Goal: Find specific page/section: Find specific page/section

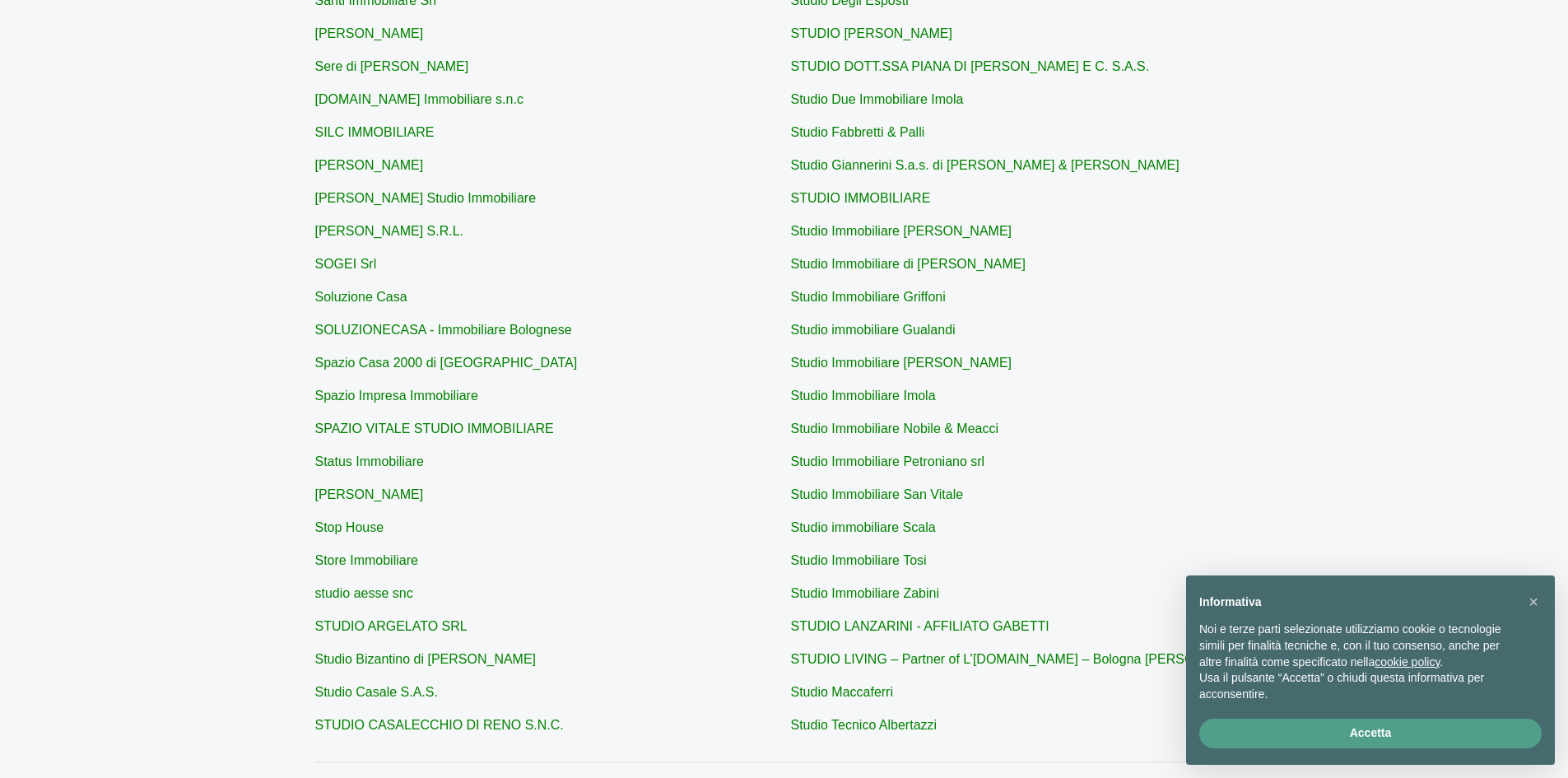
scroll to position [279, 0]
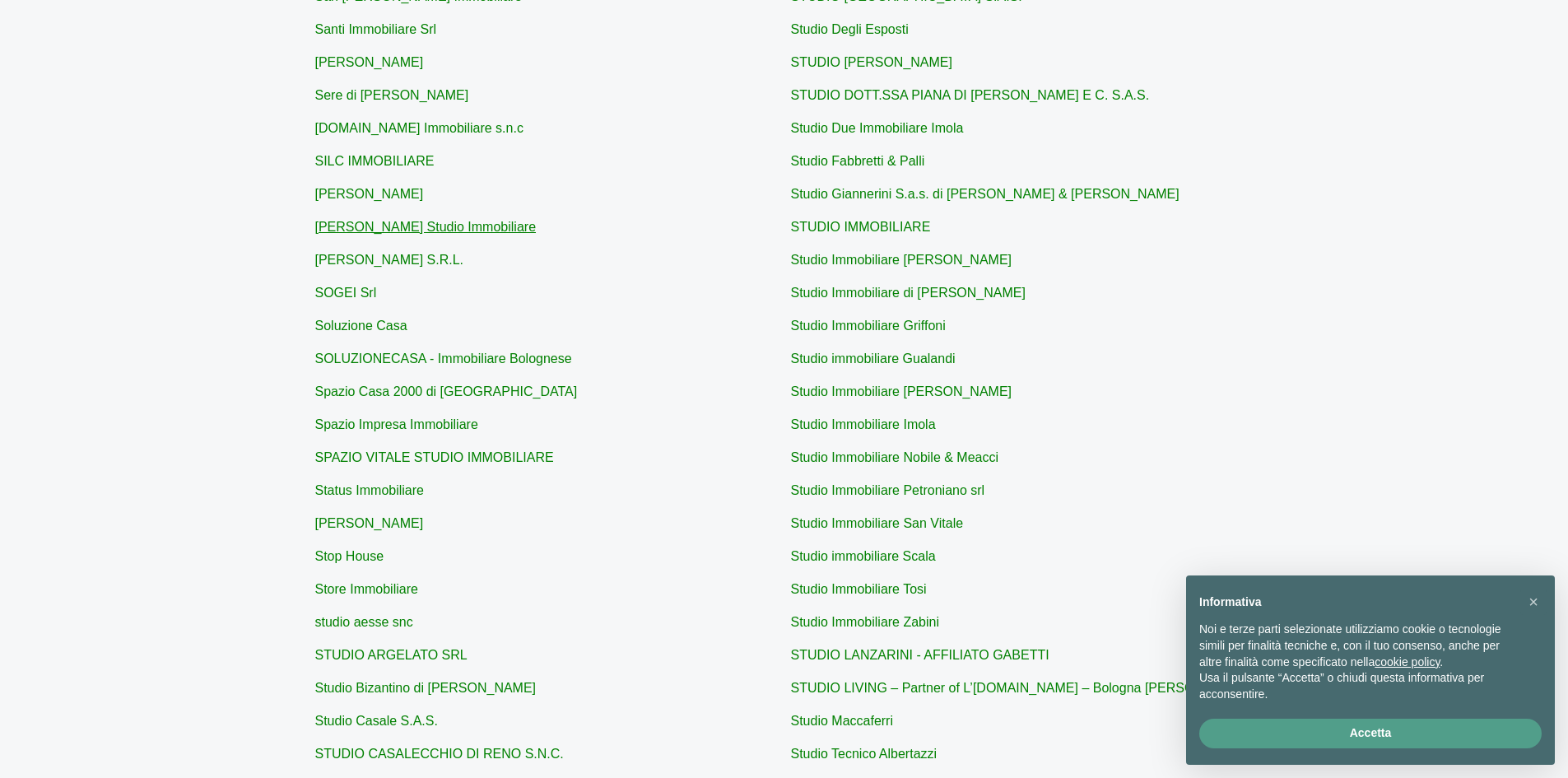
click at [373, 234] on link "[PERSON_NAME] Studio Immobiliare" at bounding box center [426, 226] width 221 height 14
type input "[PERSON_NAME] Studio Immobiliare"
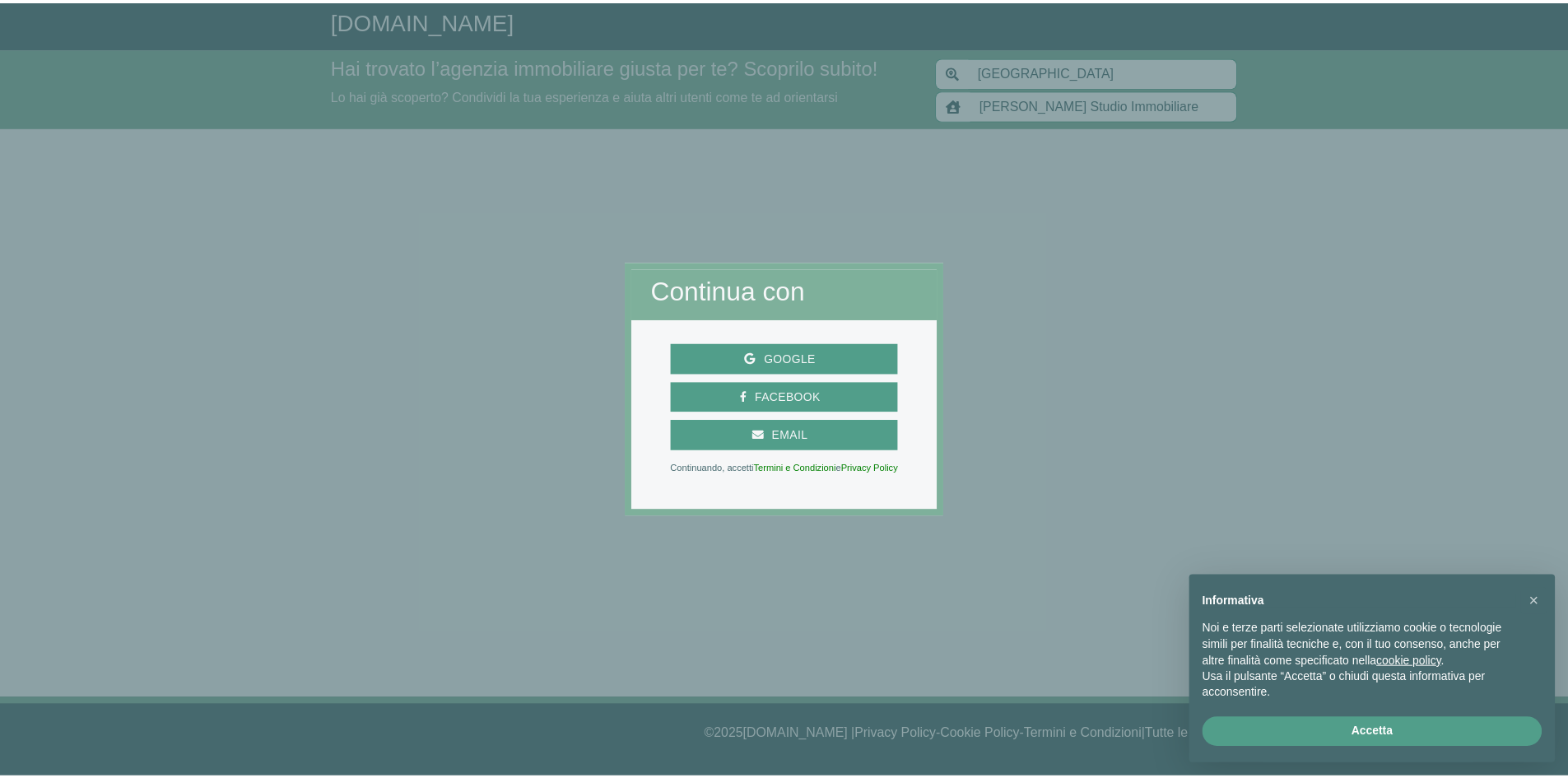
scroll to position [279, 0]
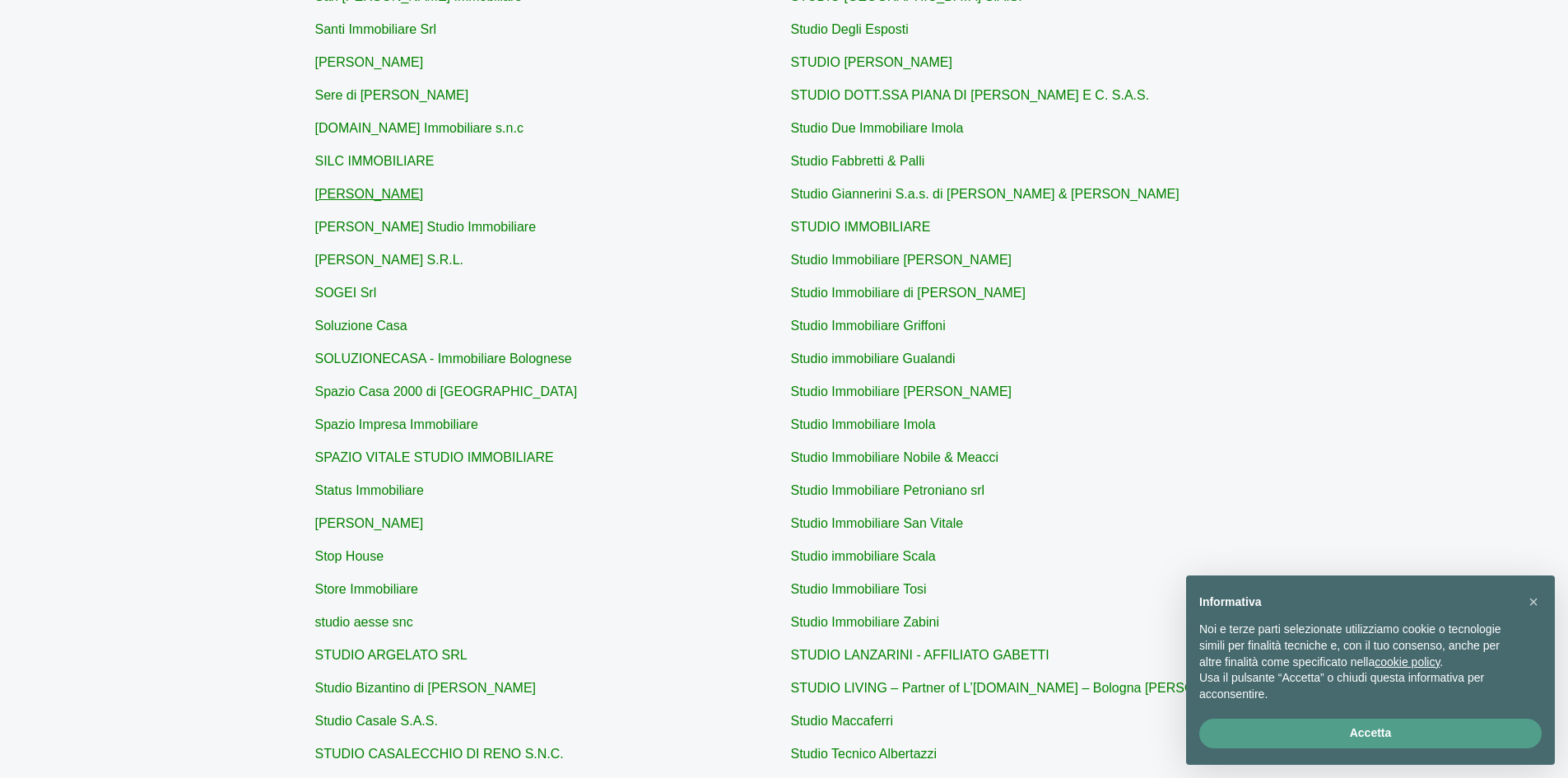
click at [343, 190] on link "[PERSON_NAME]" at bounding box center [370, 194] width 109 height 14
type input "[PERSON_NAME]"
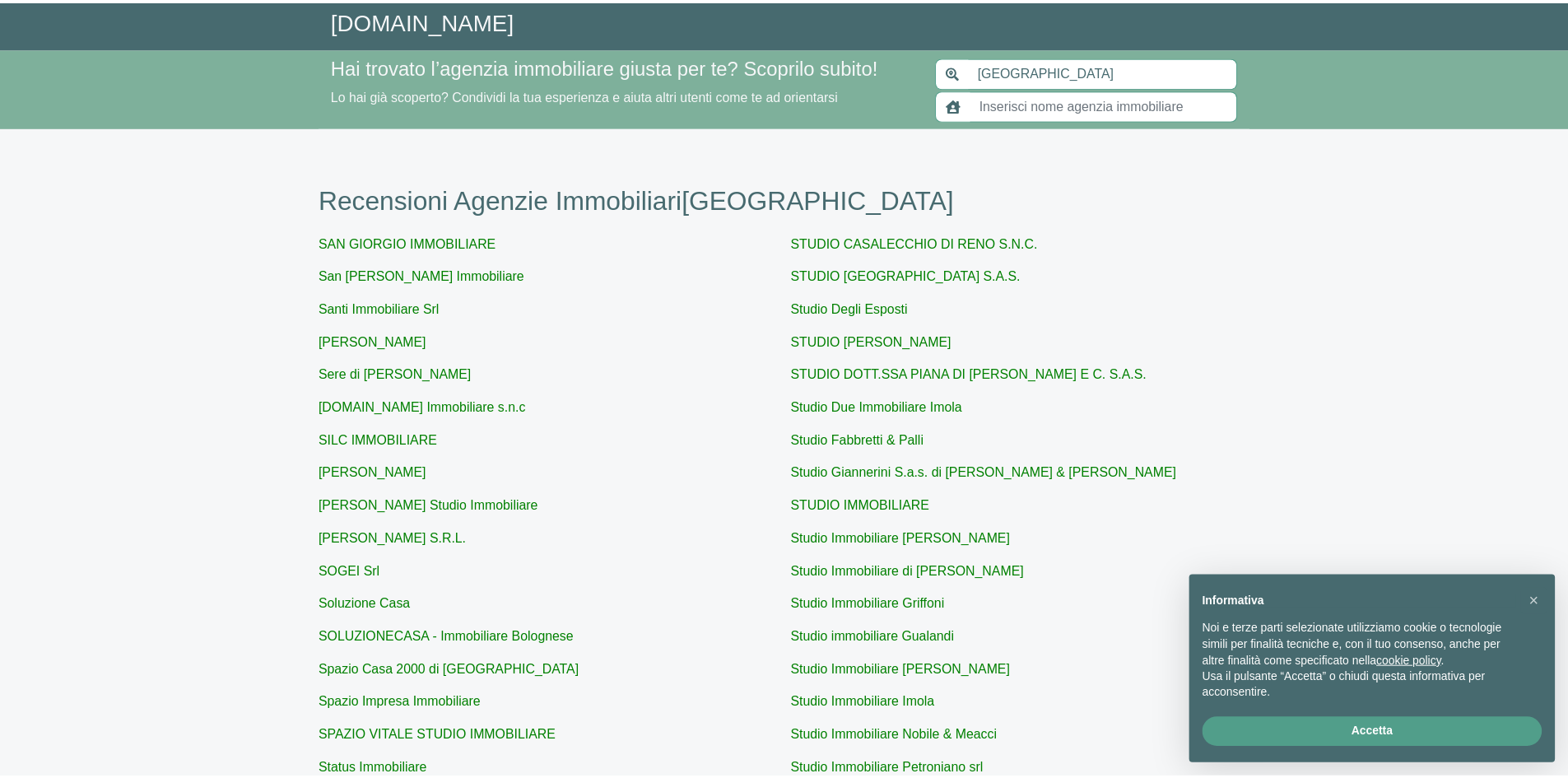
scroll to position [279, 0]
